Goal: Transaction & Acquisition: Purchase product/service

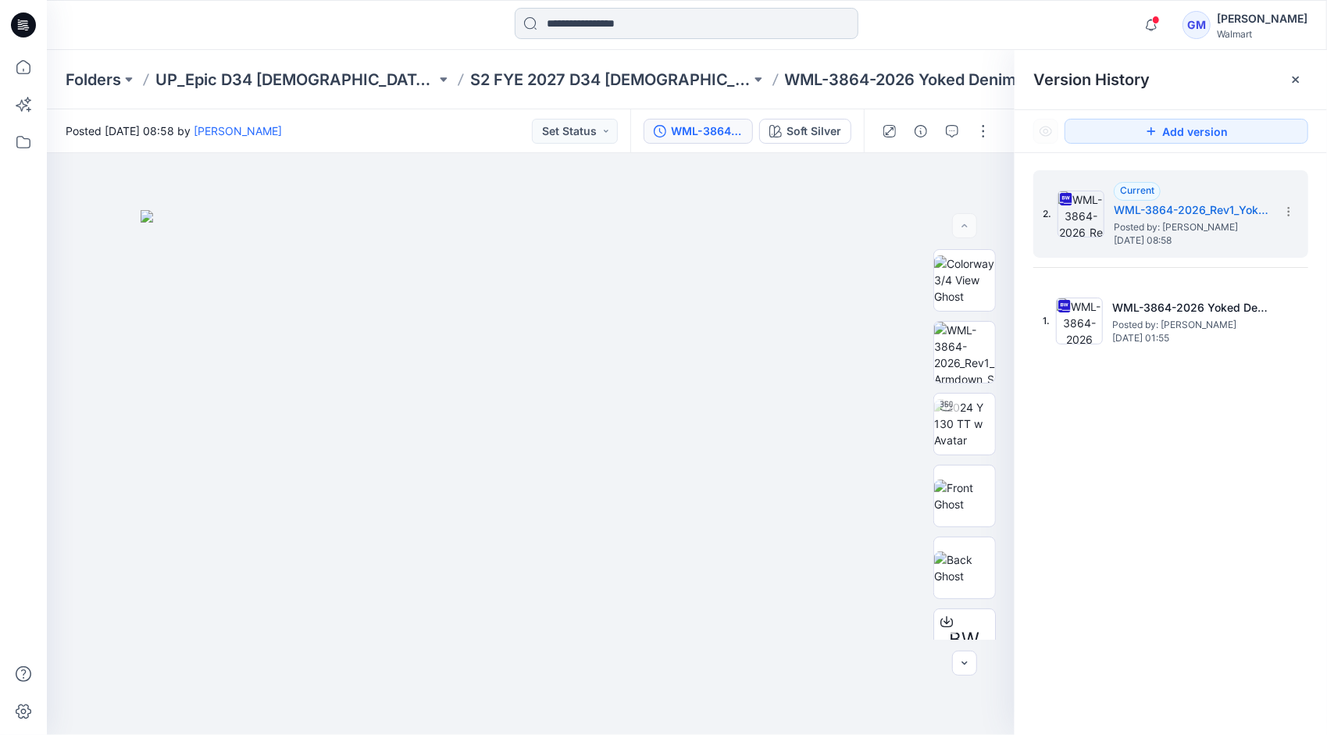
click at [593, 16] on input at bounding box center [687, 23] width 344 height 31
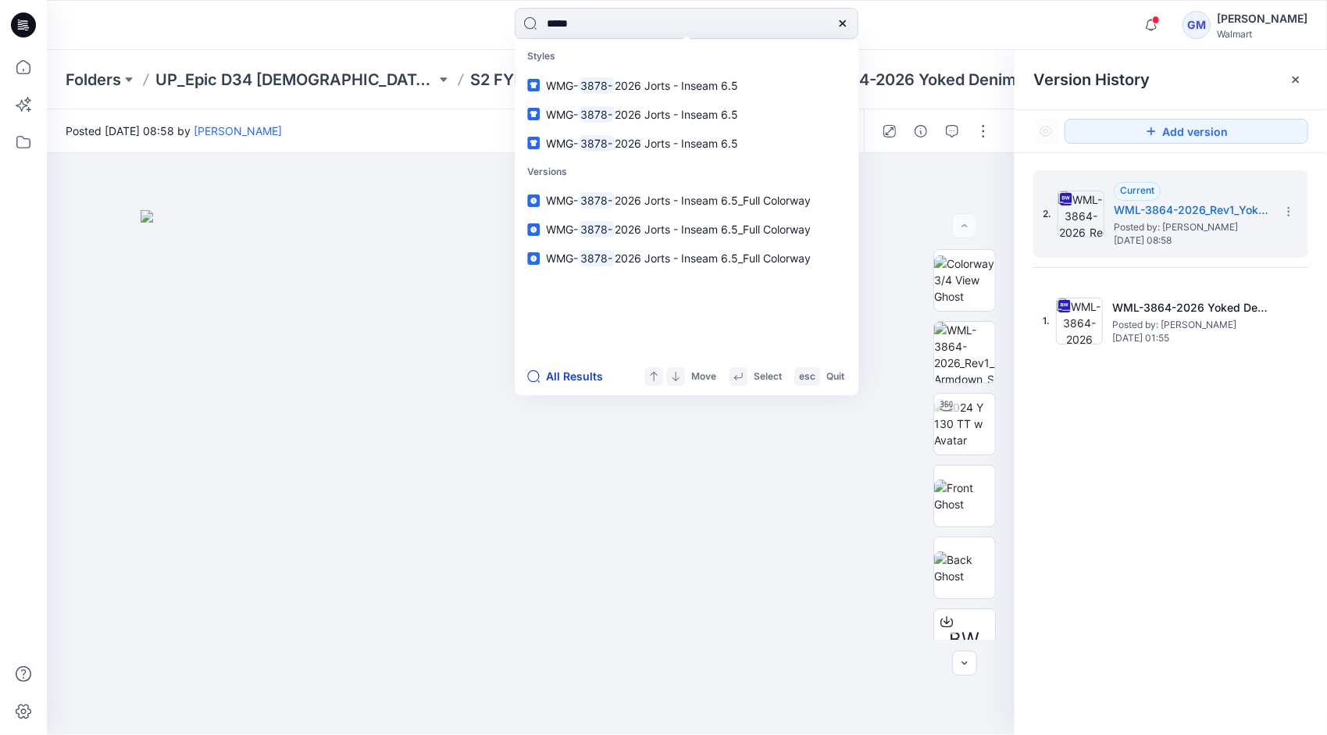
type input "*****"
click at [580, 370] on button "All Results" at bounding box center [570, 376] width 86 height 19
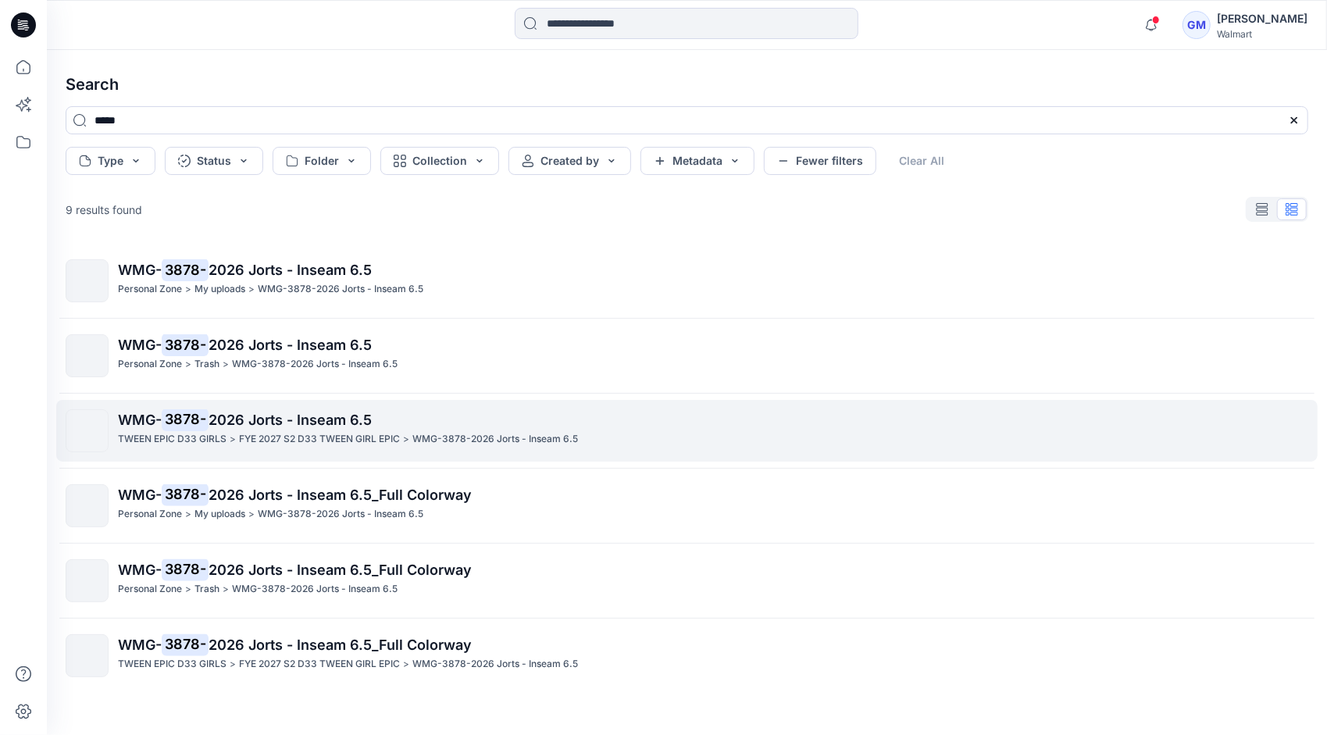
click at [294, 413] on span "2026 Jorts - Inseam 6.5" at bounding box center [290, 420] width 163 height 16
